Goal: Information Seeking & Learning: Understand process/instructions

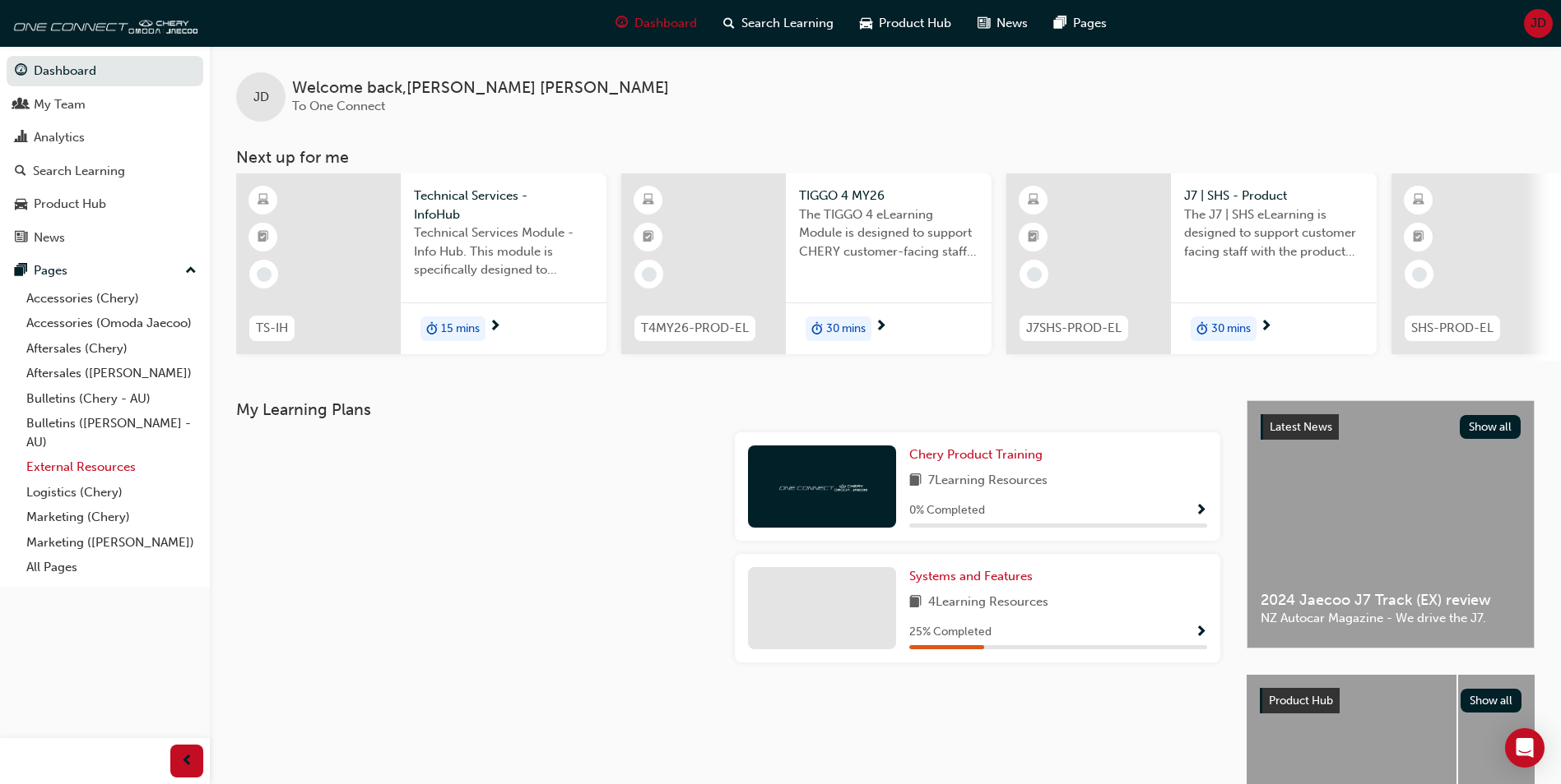
click at [80, 467] on link "External Resources" at bounding box center [111, 468] width 184 height 26
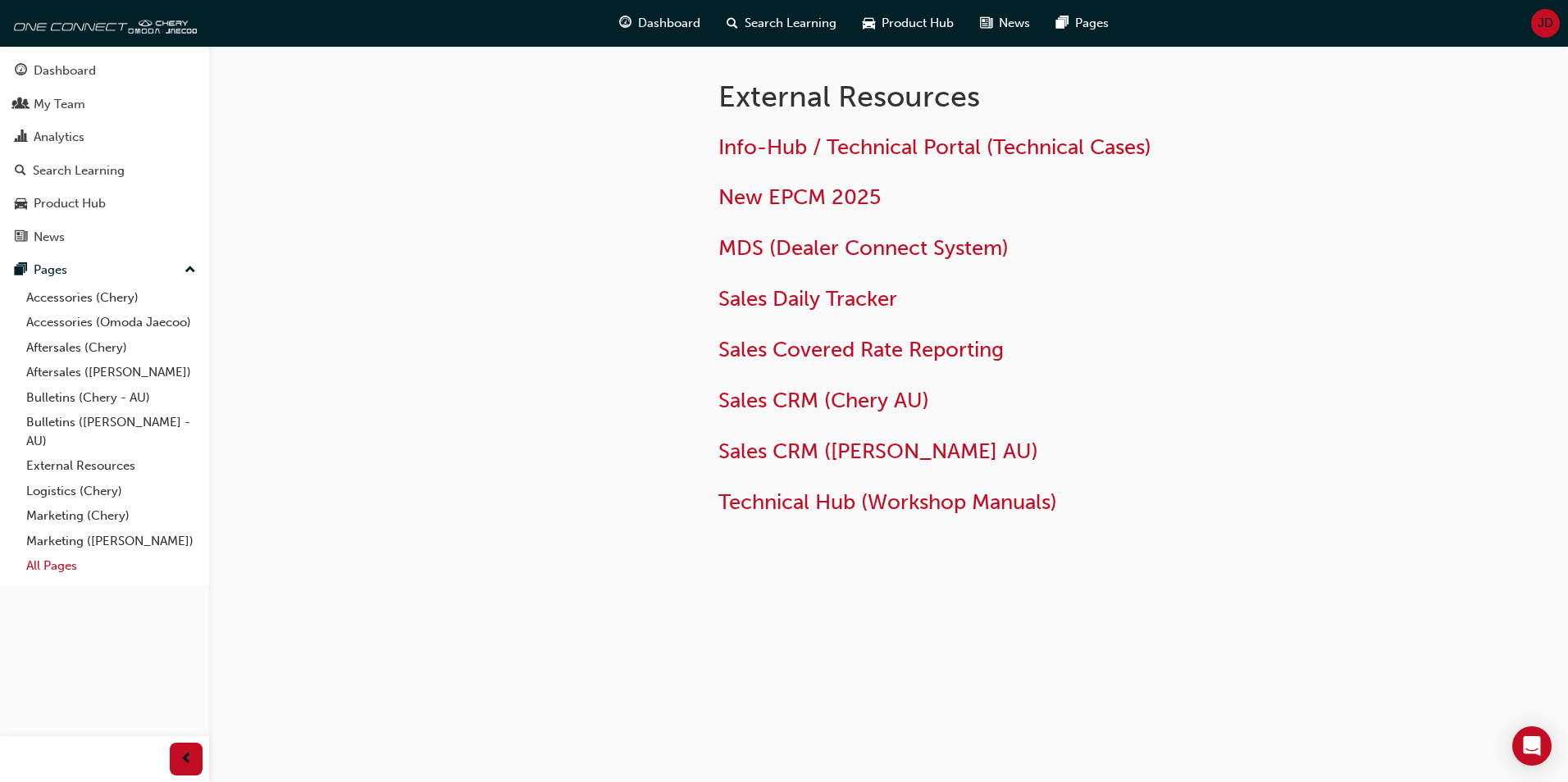
click at [57, 568] on link "All Pages" at bounding box center [111, 567] width 183 height 26
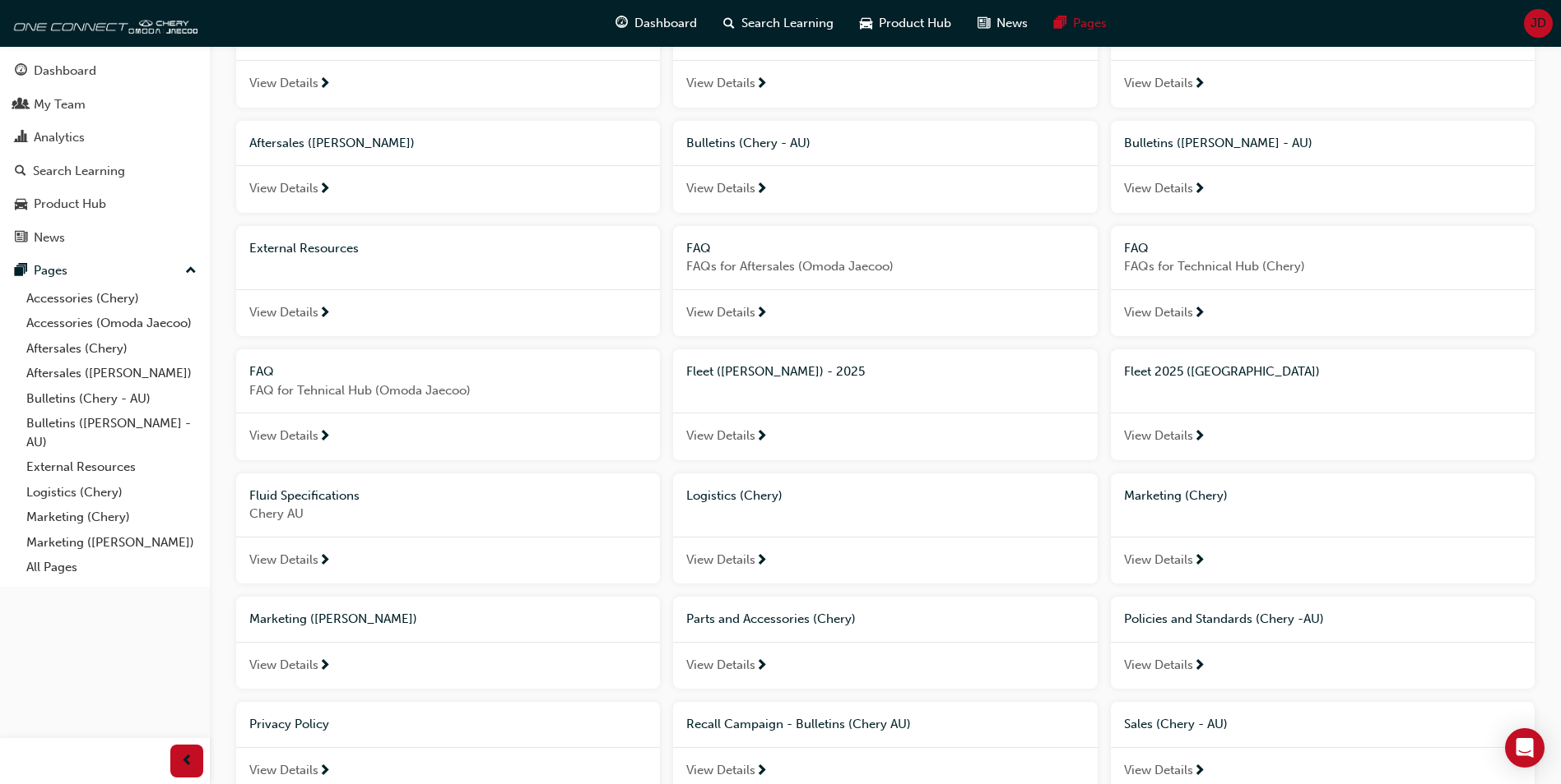
scroll to position [411, 0]
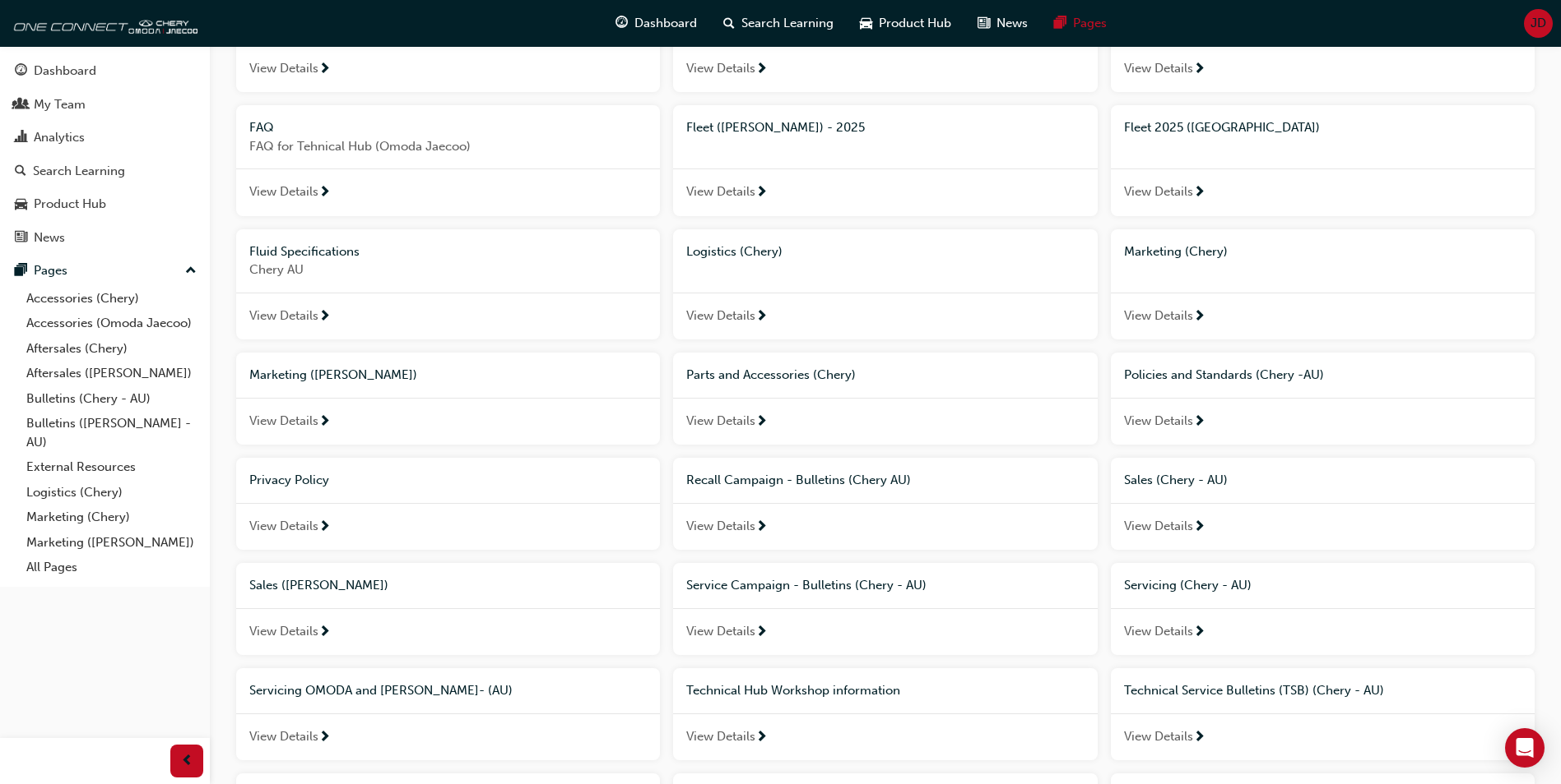
click at [759, 367] on div "Parts and Accessories (Chery)" at bounding box center [885, 375] width 398 height 19
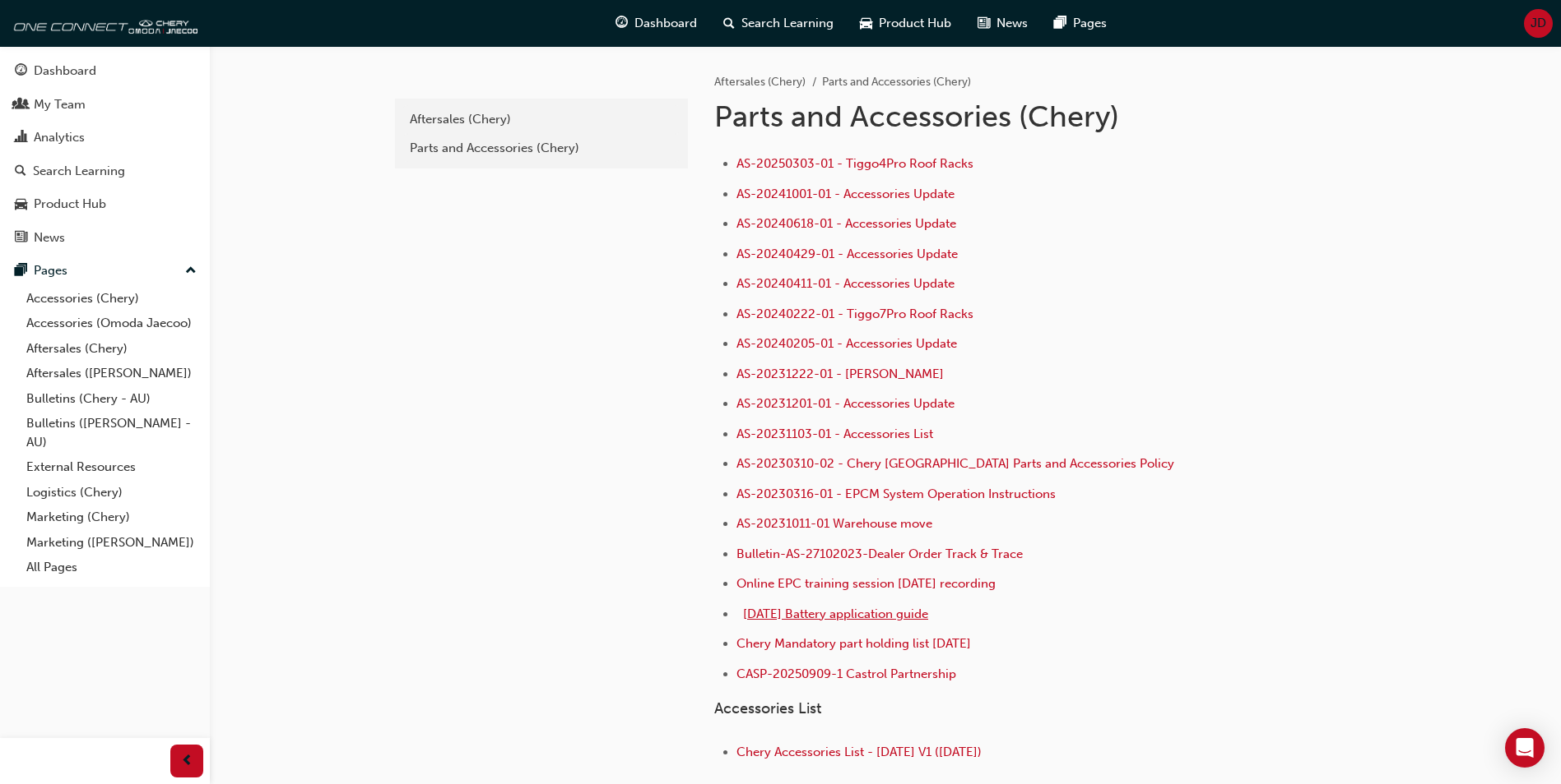
click at [850, 607] on span "[DATE] Battery application guide" at bounding box center [835, 614] width 185 height 15
